Goal: Communication & Community: Answer question/provide support

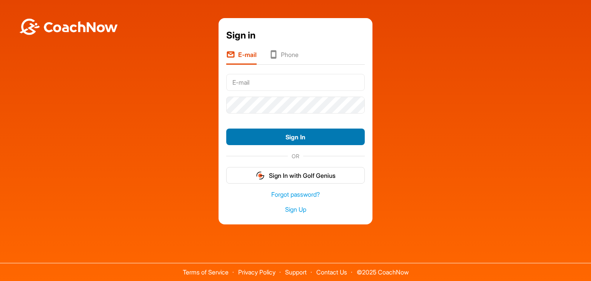
type input "kegallinari@gmail.com"
click at [293, 134] on button "Sign In" at bounding box center [295, 137] width 139 height 17
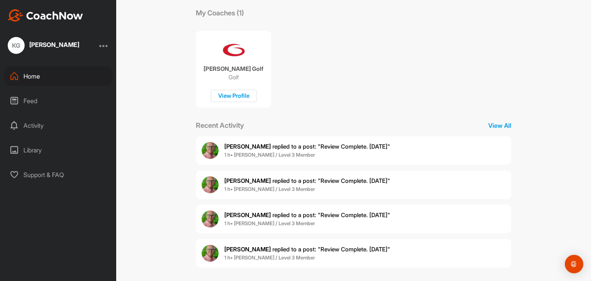
scroll to position [135, 0]
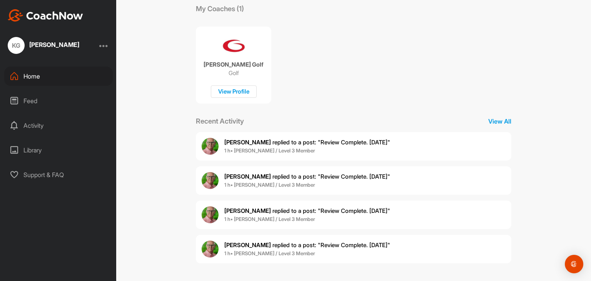
drag, startPoint x: 303, startPoint y: 142, endPoint x: 243, endPoint y: 142, distance: 60.1
click at [243, 142] on span "[PERSON_NAME] replied to a post : "Review Complete. [DATE]"" at bounding box center [307, 142] width 166 height 7
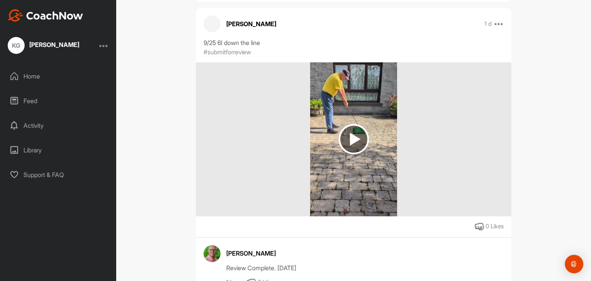
scroll to position [77, 0]
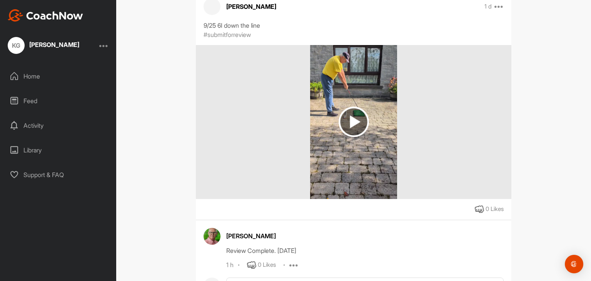
click at [356, 102] on img at bounding box center [353, 122] width 87 height 154
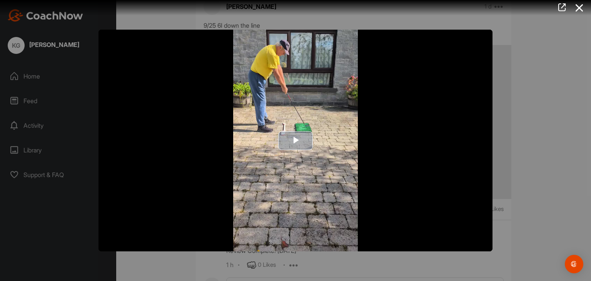
click at [302, 131] on button "Play Video" at bounding box center [295, 140] width 35 height 19
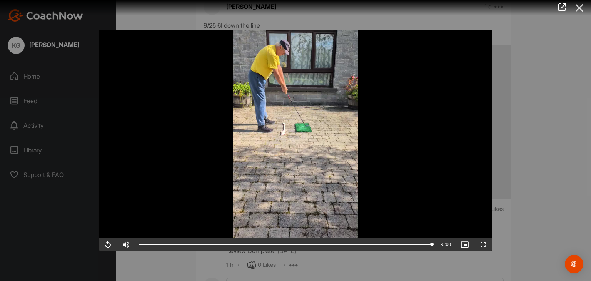
click at [577, 7] on icon at bounding box center [580, 8] width 18 height 14
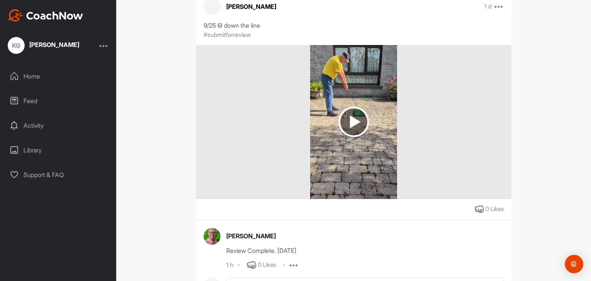
click at [39, 79] on div "Home" at bounding box center [58, 76] width 109 height 19
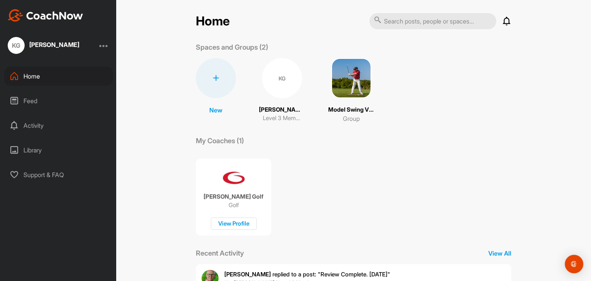
scroll to position [135, 0]
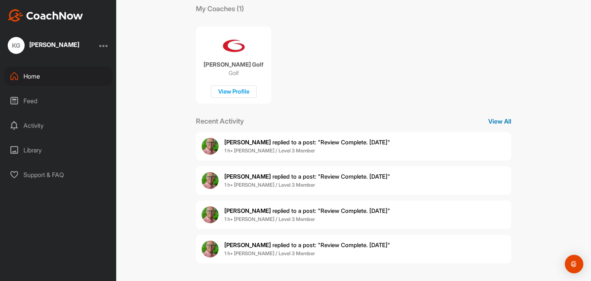
click at [497, 120] on p "View All" at bounding box center [500, 121] width 23 height 9
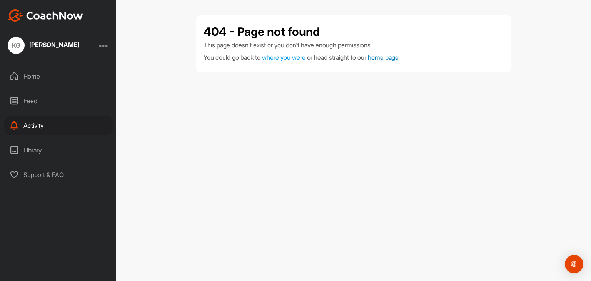
click at [391, 57] on link "home page" at bounding box center [383, 58] width 31 height 8
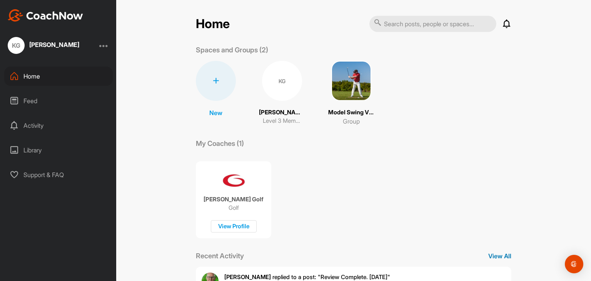
click at [494, 256] on p "View All" at bounding box center [500, 255] width 23 height 9
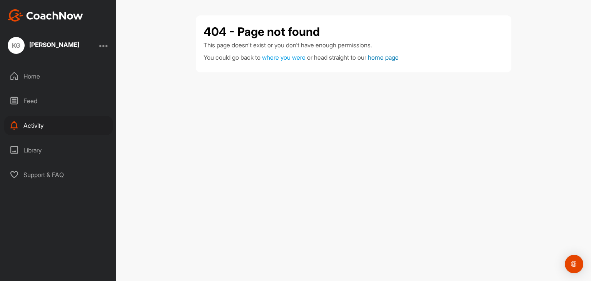
click at [399, 57] on link "home page" at bounding box center [383, 58] width 31 height 8
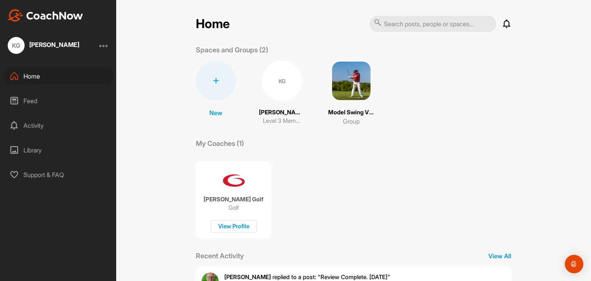
click at [32, 150] on div "Library" at bounding box center [58, 150] width 109 height 19
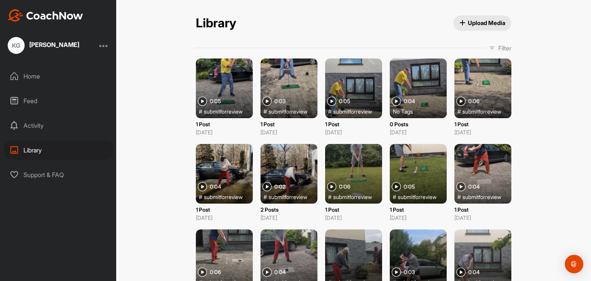
click at [31, 129] on div "Activity" at bounding box center [58, 125] width 109 height 19
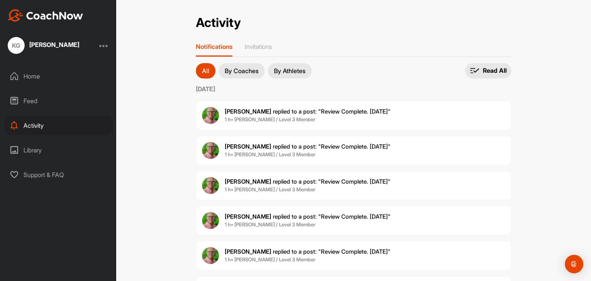
click at [235, 74] on button "By Coaches" at bounding box center [242, 70] width 46 height 15
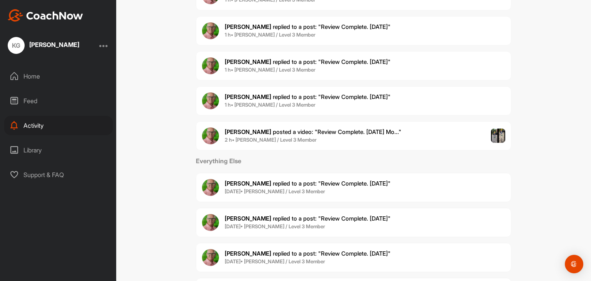
scroll to position [169, 0]
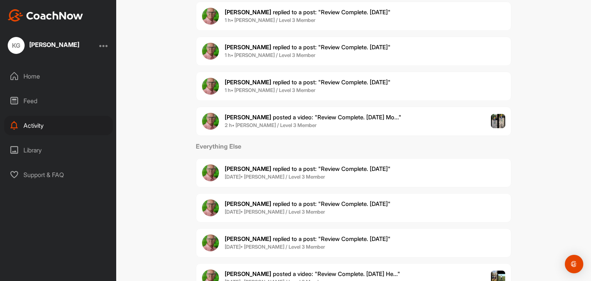
click at [267, 74] on div "[PERSON_NAME] replied to a post : "Review Complete. [DATE]" 1 h • [PERSON_NAME]…" at bounding box center [354, 86] width 316 height 29
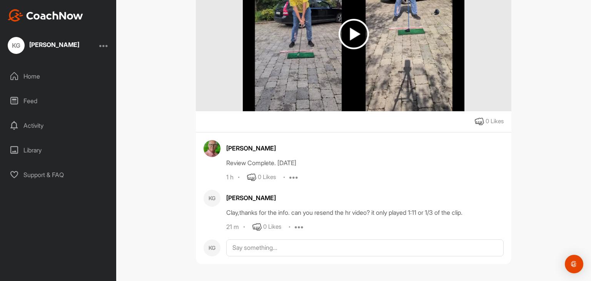
scroll to position [242, 0]
click at [350, 34] on img at bounding box center [354, 33] width 30 height 30
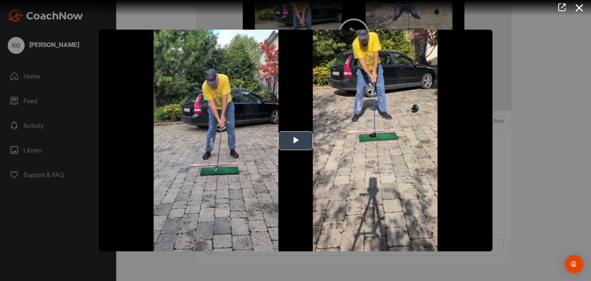
click at [306, 131] on img "Video Player" at bounding box center [296, 141] width 394 height 222
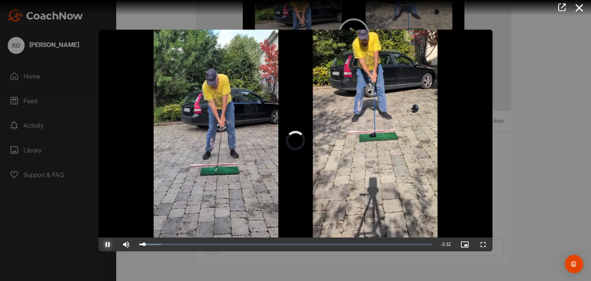
click at [107, 244] on span "Video Player" at bounding box center [108, 244] width 18 height 0
click at [237, 245] on div "1:11" at bounding box center [237, 244] width 0 height 2
click at [106, 244] on span "Video Player" at bounding box center [108, 244] width 18 height 0
click at [234, 247] on div "Loaded : 42.05% 1:09 1:09" at bounding box center [286, 245] width 301 height 14
click at [105, 244] on span "Video Player" at bounding box center [108, 244] width 18 height 0
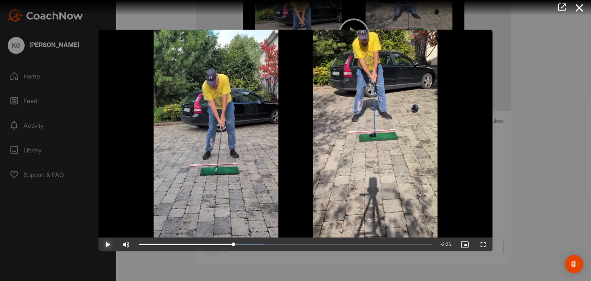
drag, startPoint x: 108, startPoint y: 246, endPoint x: 103, endPoint y: 247, distance: 4.6
click at [103, 244] on span "Video Player" at bounding box center [108, 244] width 18 height 0
click at [589, 47] on div at bounding box center [295, 140] width 591 height 281
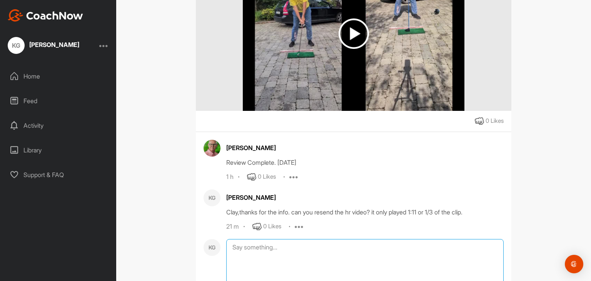
click at [290, 251] on textarea at bounding box center [365, 277] width 278 height 77
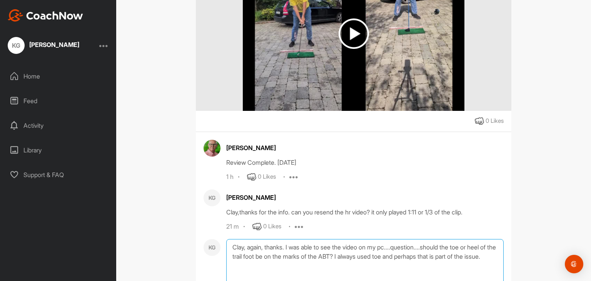
click at [276, 277] on textarea "Clay, again, thanks. I was able to see the video on my pc....question....should…" at bounding box center [365, 277] width 278 height 77
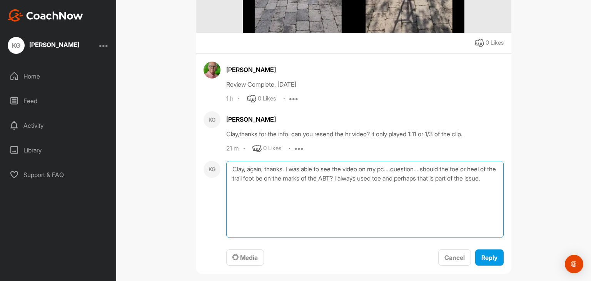
scroll to position [331, 0]
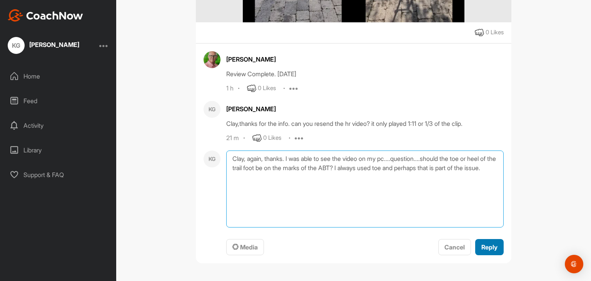
type textarea "Clay, again, thanks. I was able to see the video on my pc....question....should…"
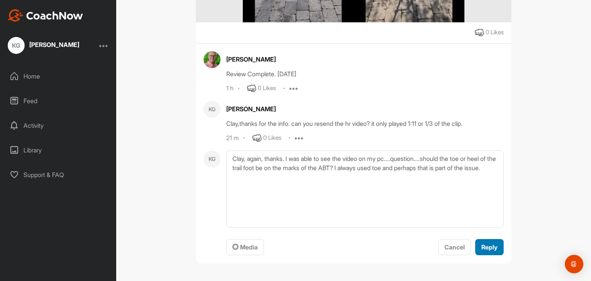
click at [489, 252] on button "Reply" at bounding box center [489, 247] width 28 height 17
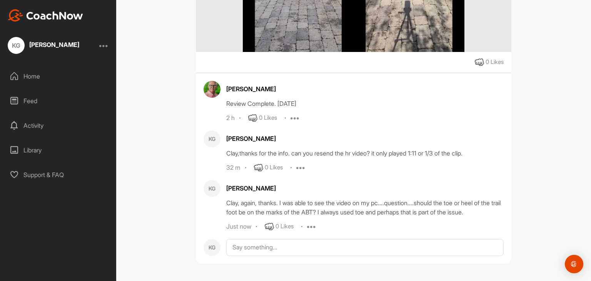
scroll to position [262, 0]
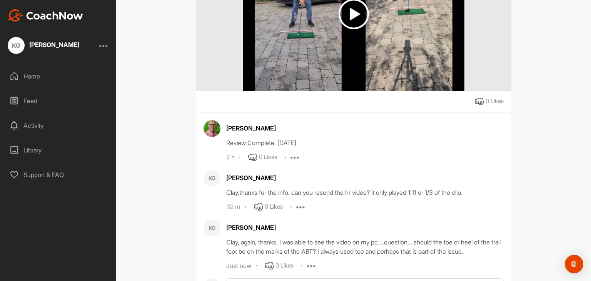
click at [489, 252] on div "Clay, again, thanks. I was able to see the video on my pc....question....should…" at bounding box center [365, 247] width 278 height 18
click at [585, 275] on div "KG [PERSON_NAME] Level 3 Member Go To Timeline [PERSON_NAME] 2 h Report Delete …" at bounding box center [353, 140] width 475 height 281
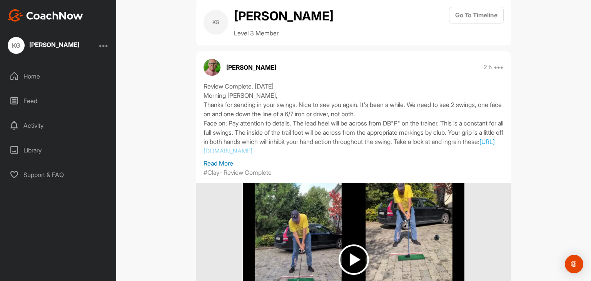
click at [220, 162] on p "Read More" at bounding box center [354, 163] width 300 height 9
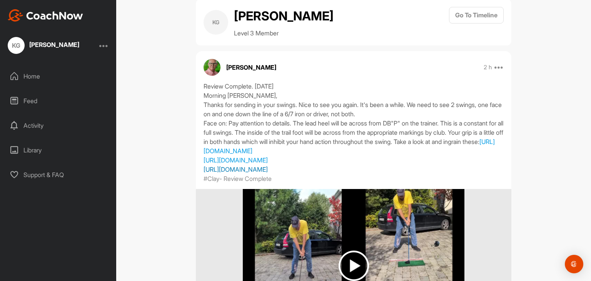
click at [268, 173] on link "[URL][DOMAIN_NAME]" at bounding box center [236, 170] width 64 height 8
